Goal: Information Seeking & Learning: Check status

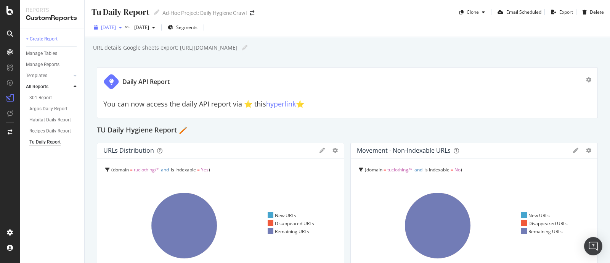
click at [122, 29] on icon "button" at bounding box center [120, 27] width 3 height 5
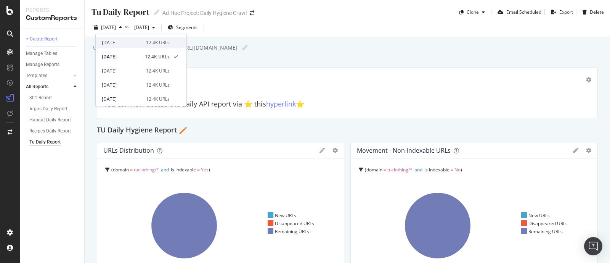
click at [127, 40] on div "2025 Oct. 14th" at bounding box center [122, 42] width 40 height 7
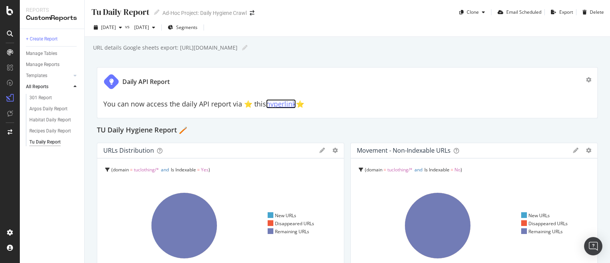
click at [276, 106] on link "hyperlink" at bounding box center [281, 103] width 30 height 9
click at [38, 109] on div "Argos Daily Report" at bounding box center [48, 109] width 38 height 8
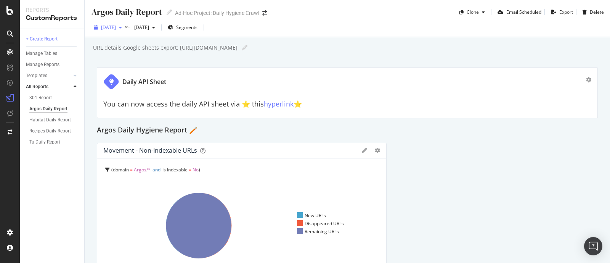
click at [115, 33] on div "[DATE]" at bounding box center [108, 27] width 34 height 11
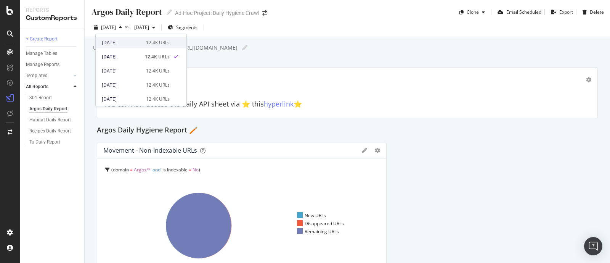
click at [116, 38] on div "2025 Oct. 14th 12.4K URLs" at bounding box center [141, 42] width 91 height 11
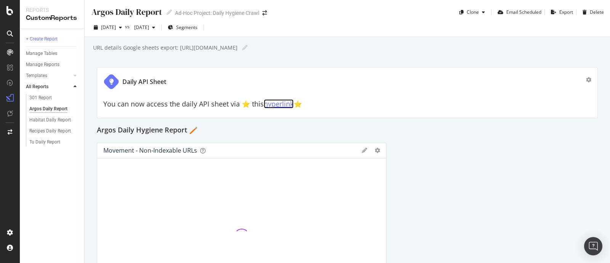
click at [282, 104] on link "hyperlink" at bounding box center [279, 103] width 30 height 9
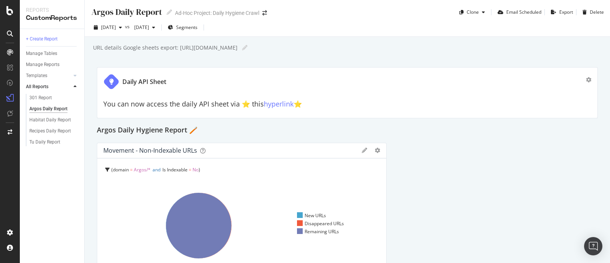
click at [47, 114] on div "Habitat Daily Report" at bounding box center [55, 119] width 58 height 11
click at [48, 117] on div "Habitat Daily Report" at bounding box center [50, 120] width 42 height 8
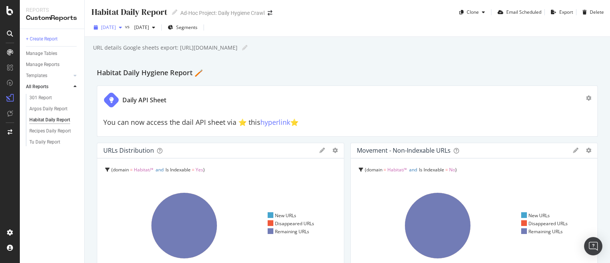
click at [116, 29] on span "[DATE]" at bounding box center [108, 27] width 15 height 6
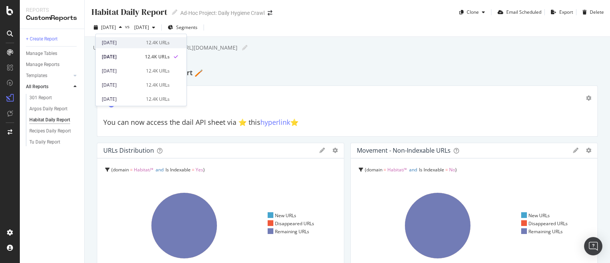
click at [121, 39] on div "2025 Oct. 14th" at bounding box center [122, 42] width 40 height 7
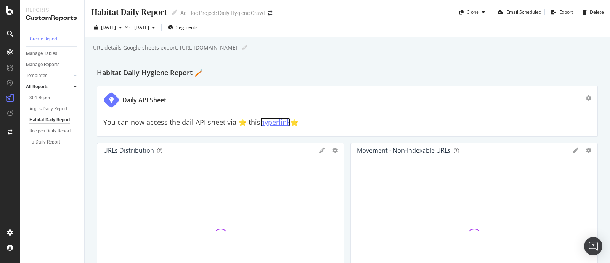
click at [267, 124] on link "hyperlink" at bounding box center [275, 121] width 30 height 9
